Goal: Task Accomplishment & Management: Manage account settings

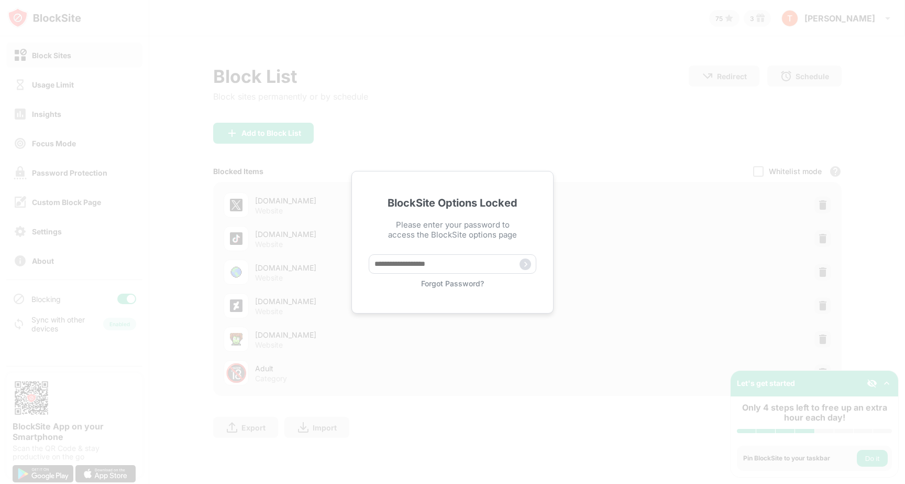
click at [444, 251] on div "BlockSite Options Locked Please enter your password to access the BlockSite opt…" at bounding box center [453, 242] width 202 height 142
click at [440, 258] on input "text" at bounding box center [453, 263] width 168 height 19
type input "*"
type input "********"
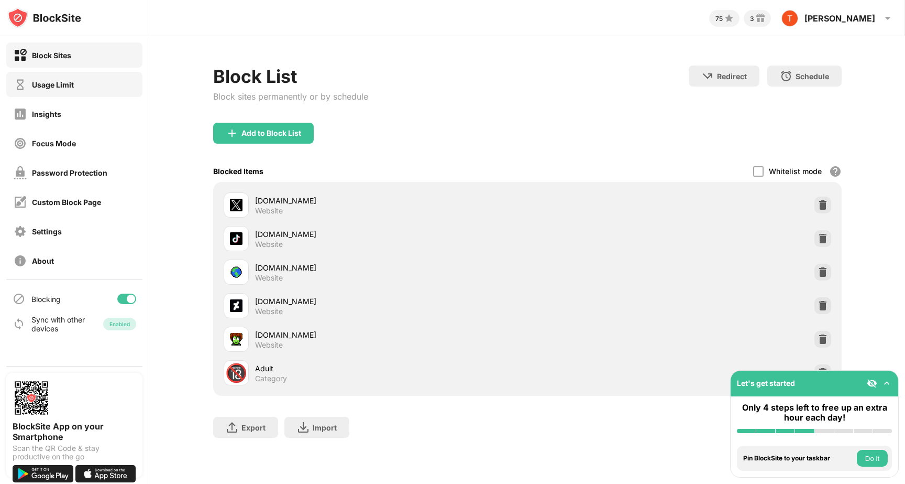
click at [73, 85] on div "Usage Limit" at bounding box center [53, 84] width 42 height 9
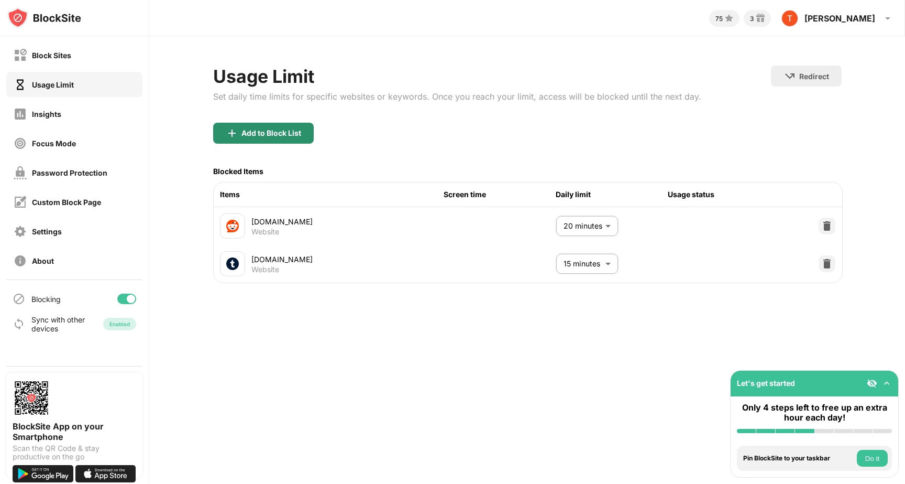
click at [282, 137] on div "Add to Block List" at bounding box center [272, 133] width 60 height 8
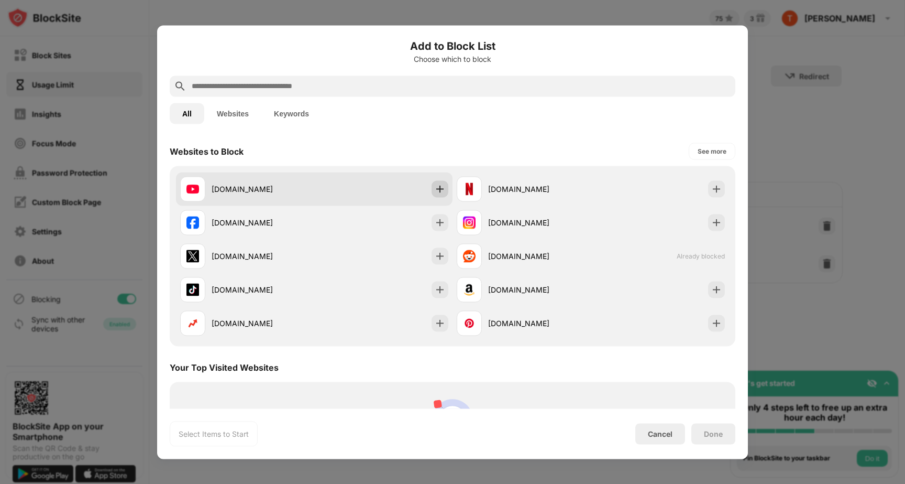
click at [436, 184] on img at bounding box center [440, 188] width 10 height 10
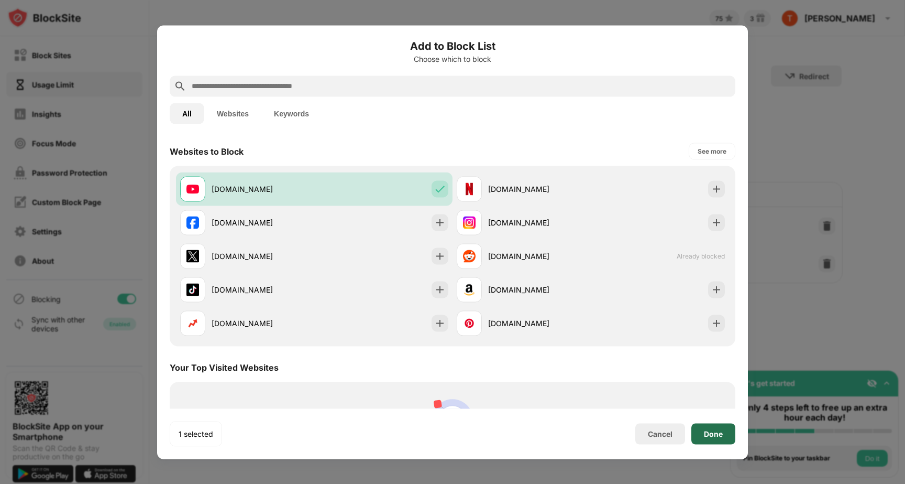
click at [712, 433] on div "Done" at bounding box center [713, 433] width 19 height 8
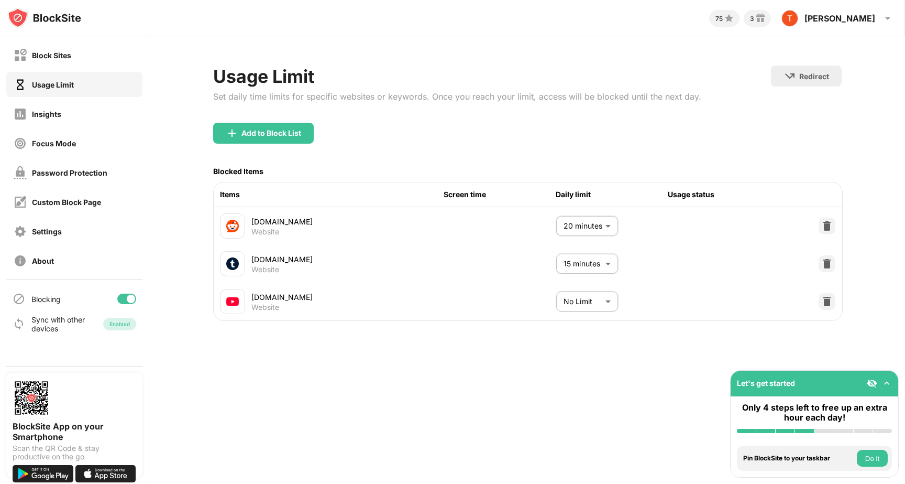
click at [591, 300] on body "Block Sites Usage Limit Insights Focus Mode Password Protection Custom Block Pa…" at bounding box center [452, 242] width 905 height 484
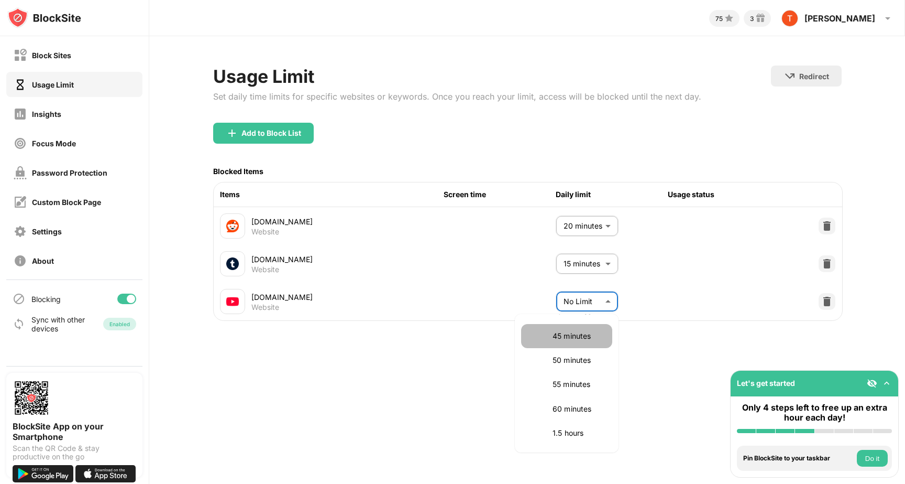
click at [574, 341] on p "45 minutes" at bounding box center [579, 336] width 53 height 12
type input "**"
click at [591, 302] on body "Block Sites Usage Limit Insights Focus Mode Password Protection Custom Block Pa…" at bounding box center [452, 242] width 905 height 484
click at [642, 344] on div at bounding box center [452, 242] width 905 height 484
